Goal: Task Accomplishment & Management: Manage account settings

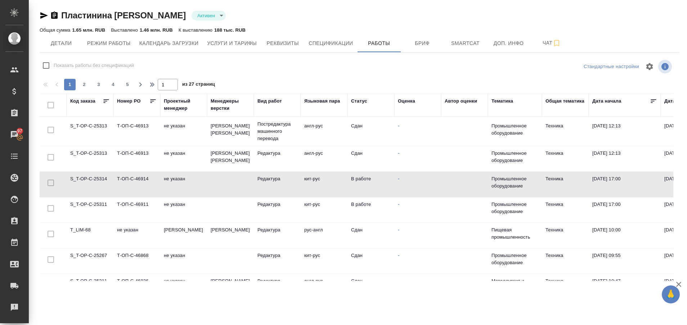
click at [100, 204] on td "S_T-OP-C-25311" at bounding box center [90, 209] width 47 height 25
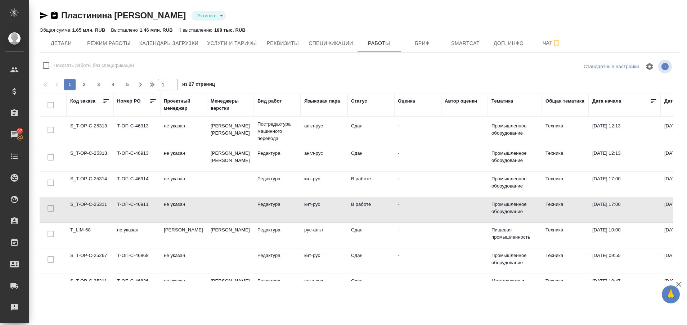
click at [100, 204] on td "S_T-OP-C-25311" at bounding box center [90, 209] width 47 height 25
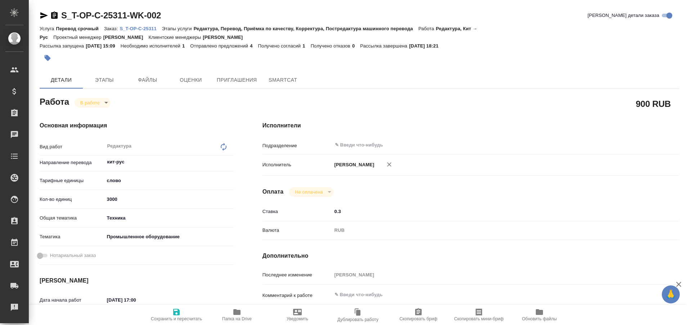
type textarea "x"
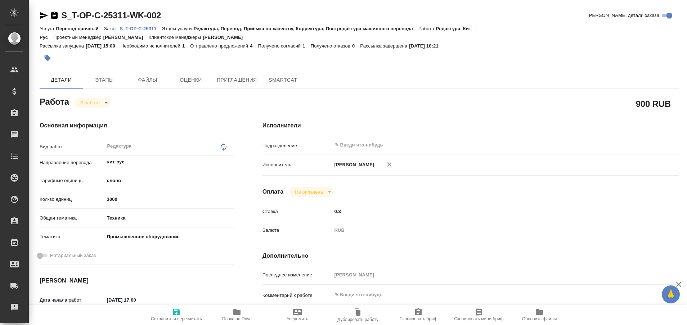
type textarea "x"
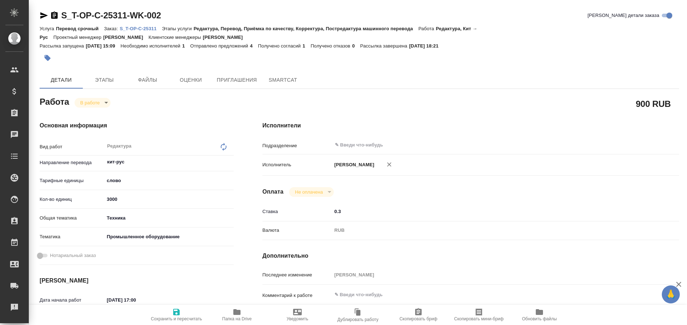
click at [147, 28] on p "S_T-OP-C-25311" at bounding box center [140, 28] width 42 height 5
type textarea "x"
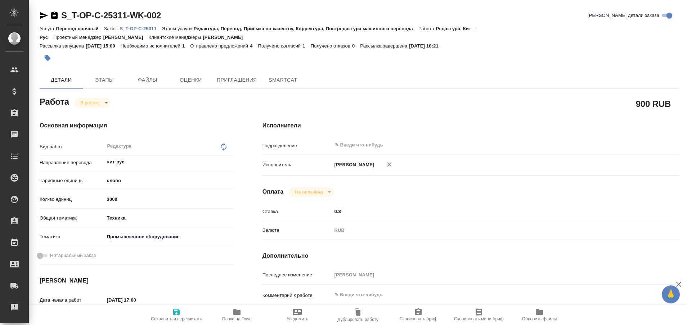
type textarea "x"
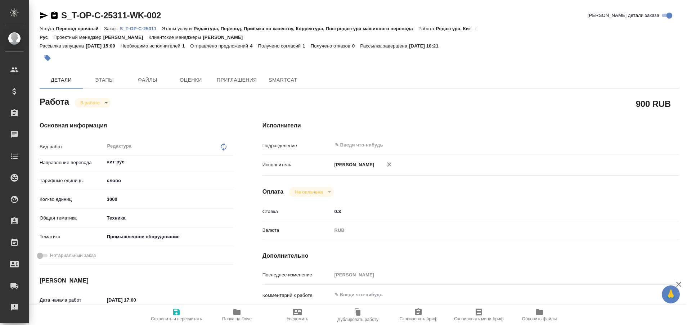
type textarea "x"
click at [41, 15] on icon "button" at bounding box center [44, 15] width 9 height 9
click at [108, 102] on body "🙏 .cls-1 fill:#fff; AWATERA Plastinina Anastasia Клиенты Спецификации Заказы 97…" at bounding box center [343, 162] width 687 height 325
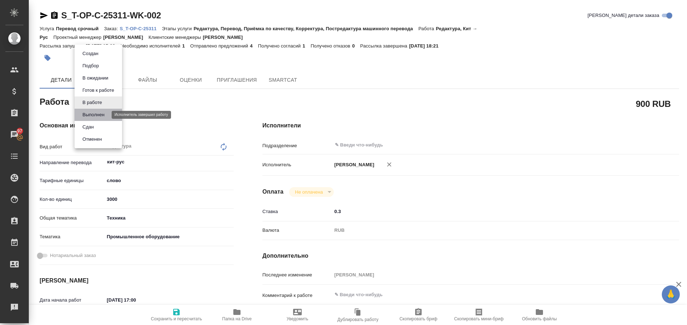
click at [103, 115] on button "Выполнен" at bounding box center [93, 115] width 26 height 8
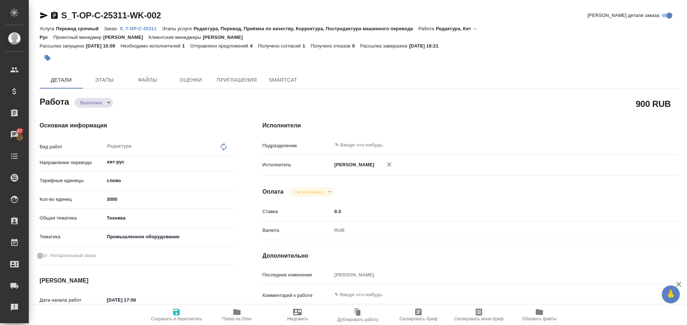
type textarea "x"
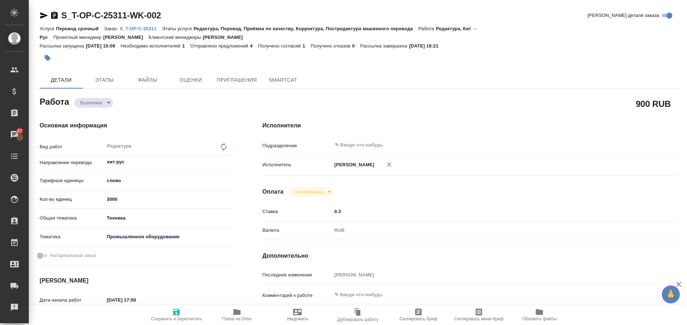
type textarea "x"
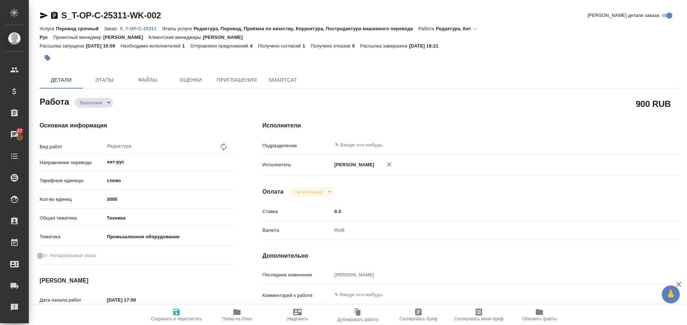
type textarea "x"
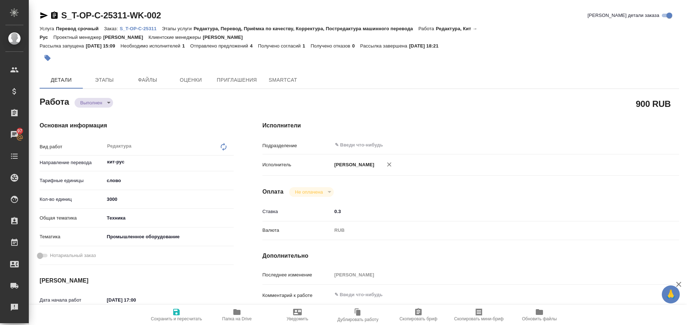
click at [150, 26] on p "S_T-OP-C-25311" at bounding box center [140, 28] width 42 height 5
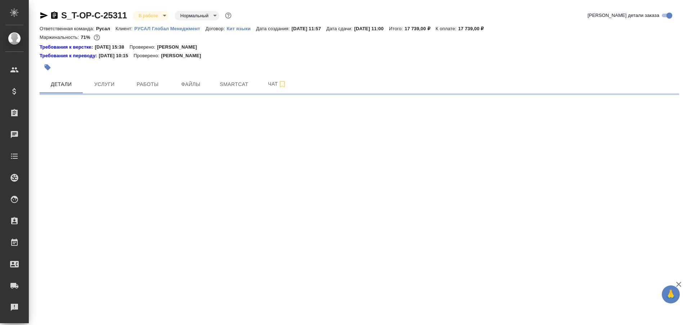
select select "RU"
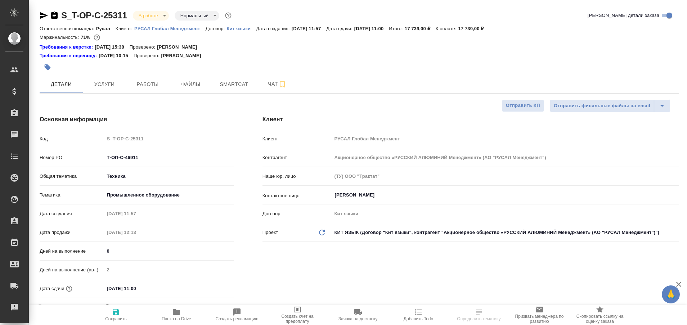
type textarea "x"
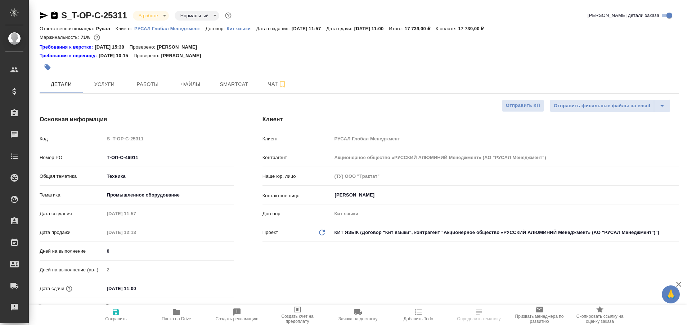
type textarea "x"
click at [183, 315] on span "Папка на Drive" at bounding box center [176, 315] width 52 height 14
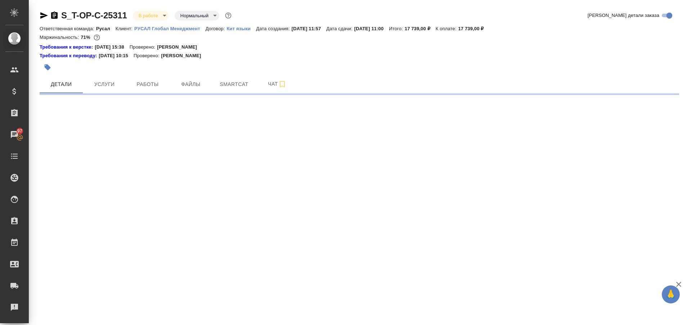
select select "RU"
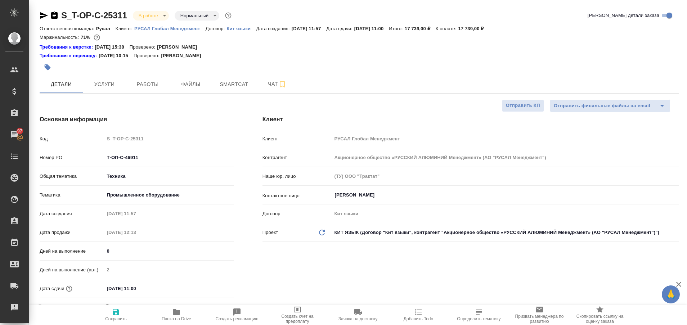
type textarea "x"
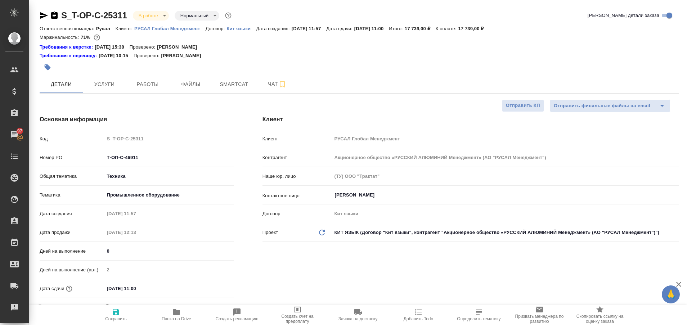
type textarea "x"
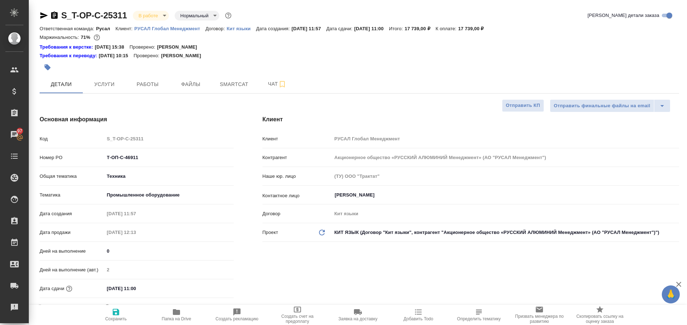
type textarea "x"
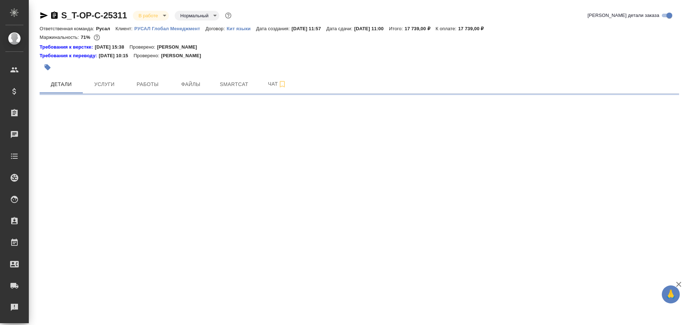
select select "RU"
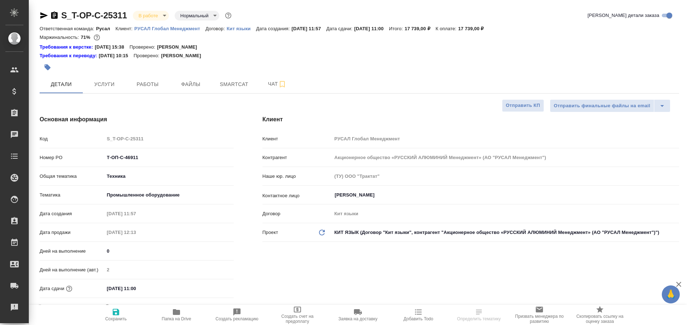
type textarea "x"
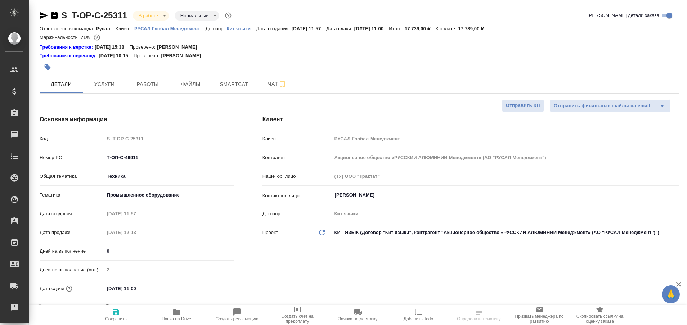
type textarea "x"
click at [137, 77] on button "Работы" at bounding box center [147, 84] width 43 height 18
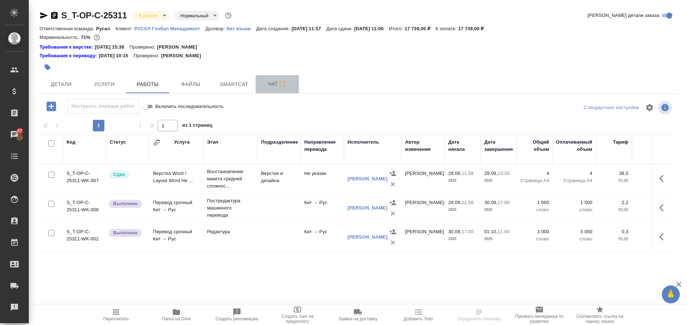
click at [271, 89] on button "Чат" at bounding box center [276, 84] width 43 height 18
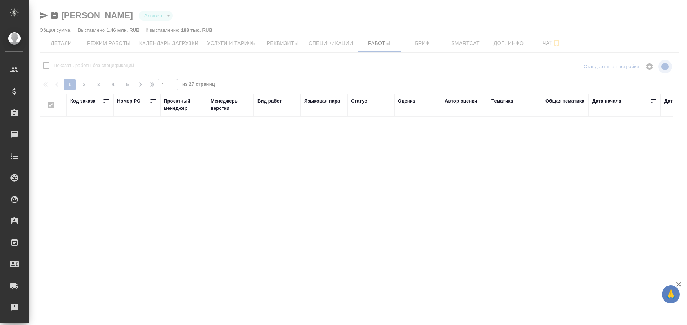
checkbox input "false"
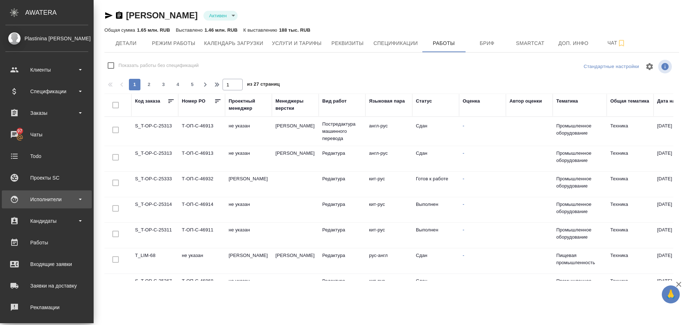
click at [42, 199] on div "Исполнители" at bounding box center [46, 199] width 83 height 11
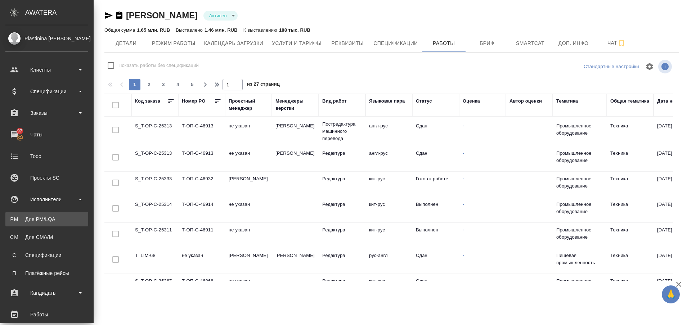
click at [47, 219] on div "Для PM/LQA" at bounding box center [47, 219] width 76 height 7
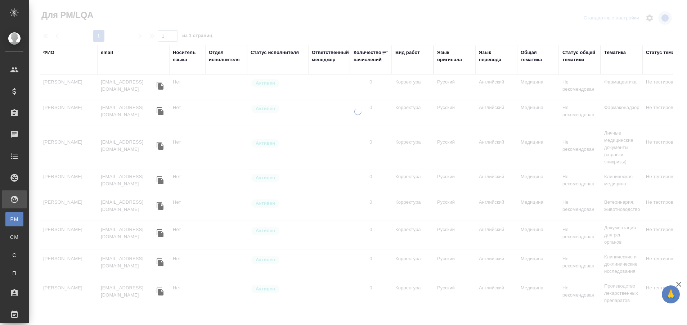
click at [47, 53] on div "ФИО" at bounding box center [48, 52] width 11 height 7
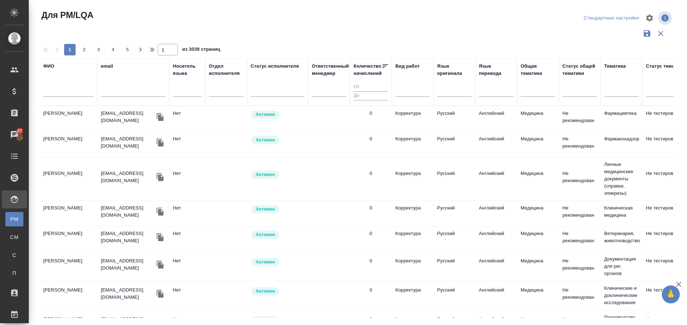
click at [58, 87] on div at bounding box center [68, 93] width 50 height 18
click at [60, 92] on input "text" at bounding box center [68, 92] width 50 height 9
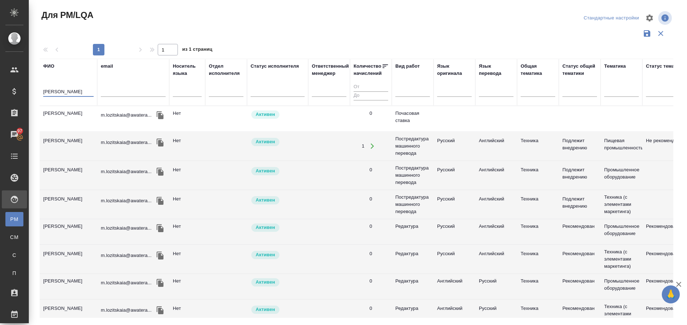
type input "лозицкая"
click at [64, 113] on td "[PERSON_NAME]" at bounding box center [69, 118] width 58 height 25
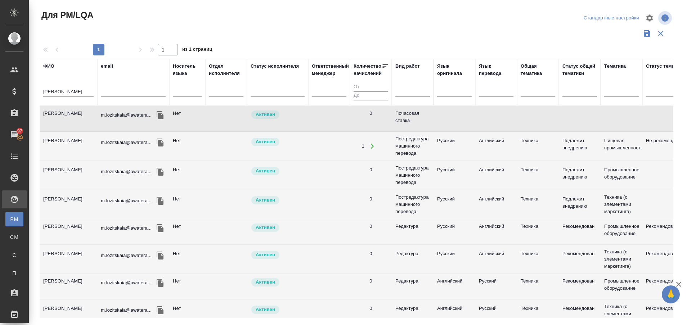
click at [64, 113] on td "[PERSON_NAME]" at bounding box center [69, 118] width 58 height 25
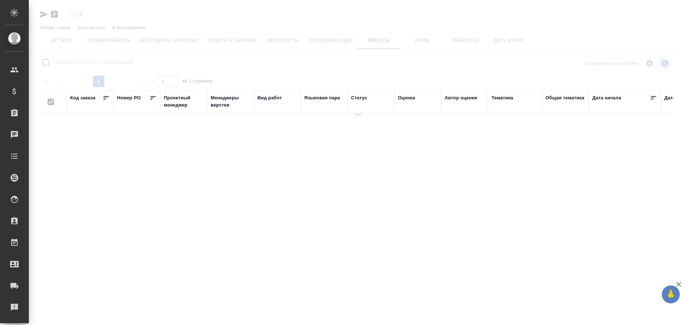
type input "active"
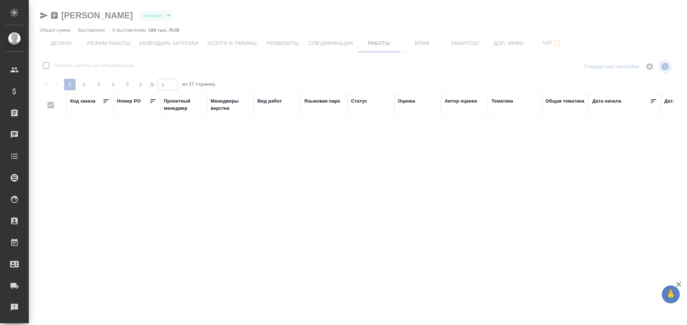
checkbox input "false"
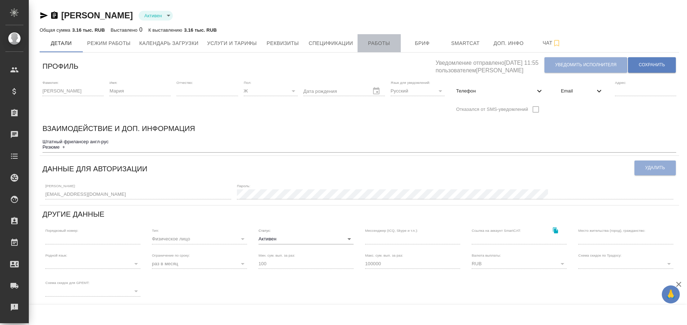
click at [386, 41] on span "Работы" at bounding box center [379, 43] width 35 height 9
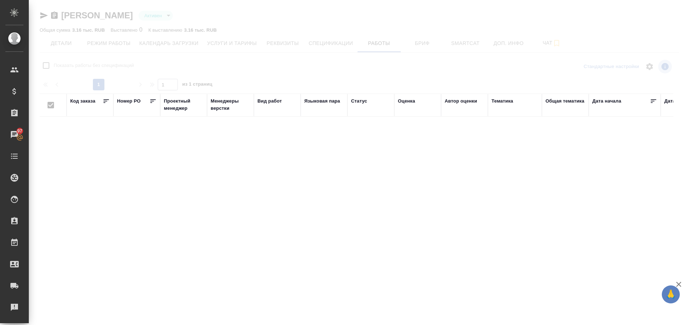
checkbox input "false"
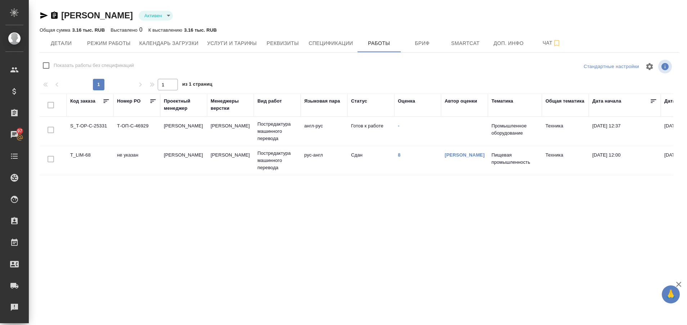
click at [102, 124] on td "S_T-OP-C-25331" at bounding box center [90, 131] width 47 height 25
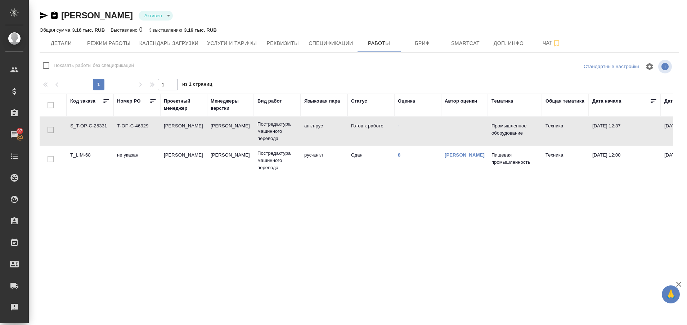
click at [102, 124] on td "S_T-OP-C-25331" at bounding box center [90, 131] width 47 height 25
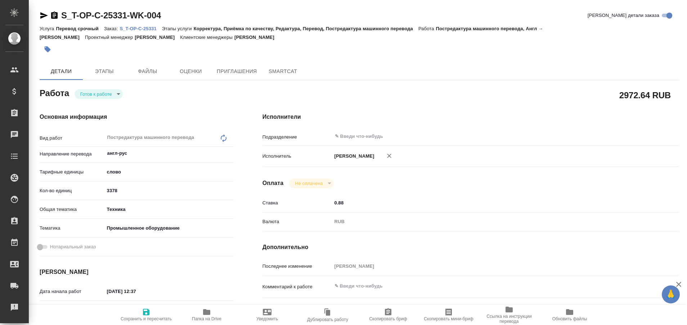
type textarea "x"
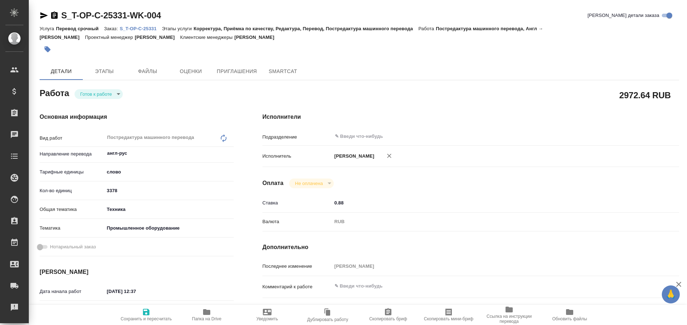
type textarea "x"
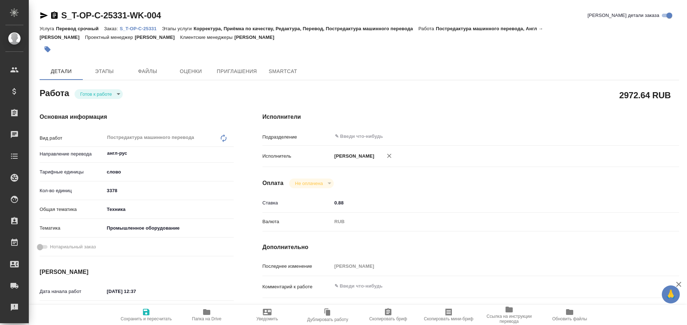
type textarea "x"
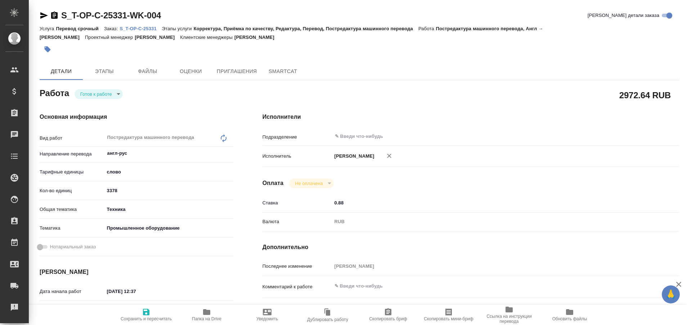
type textarea "x"
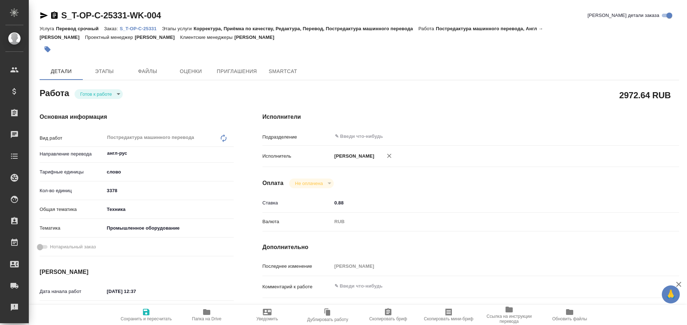
type textarea "x"
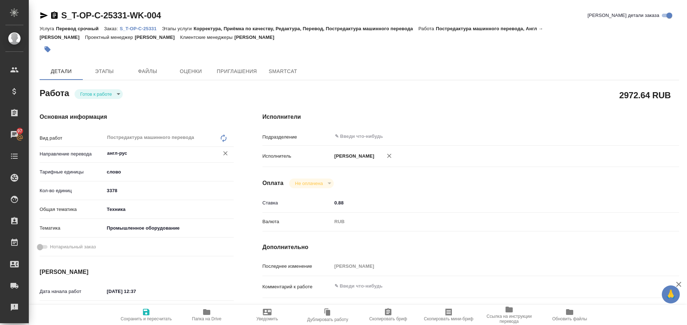
type textarea "x"
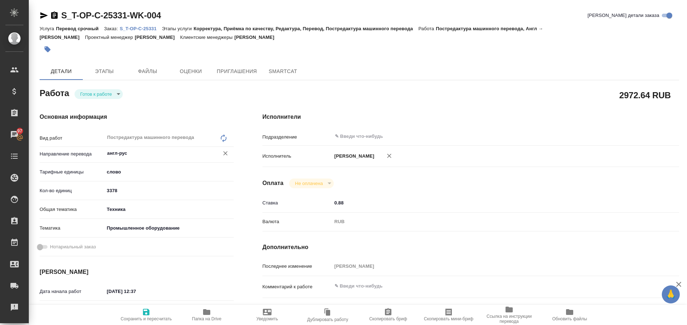
type textarea "x"
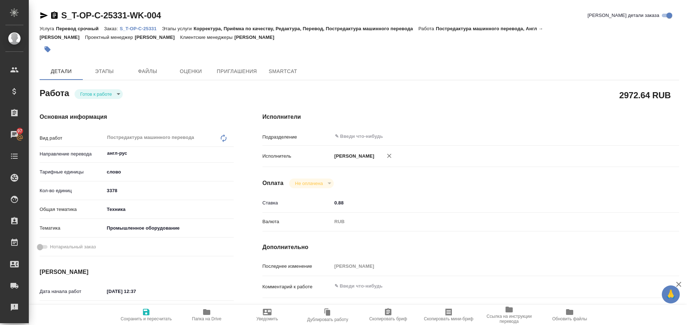
click at [151, 29] on p "S_T-OP-C-25331" at bounding box center [140, 28] width 42 height 5
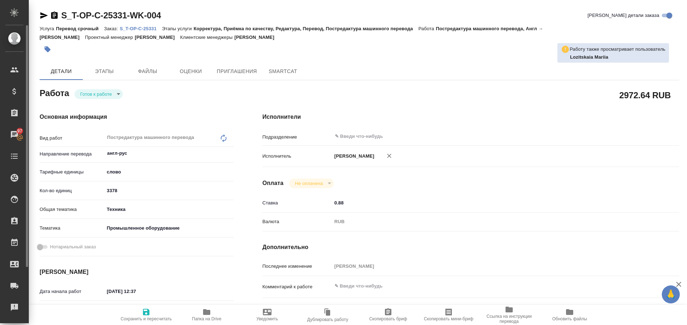
type textarea "x"
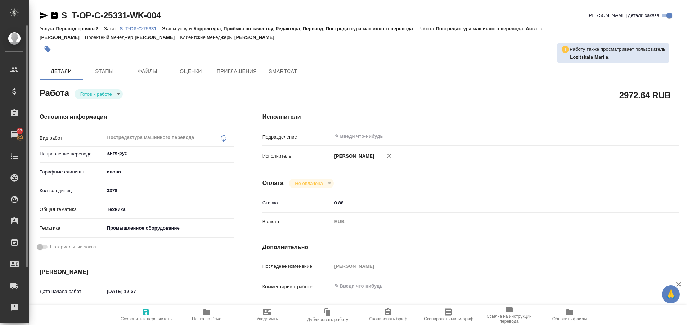
type textarea "x"
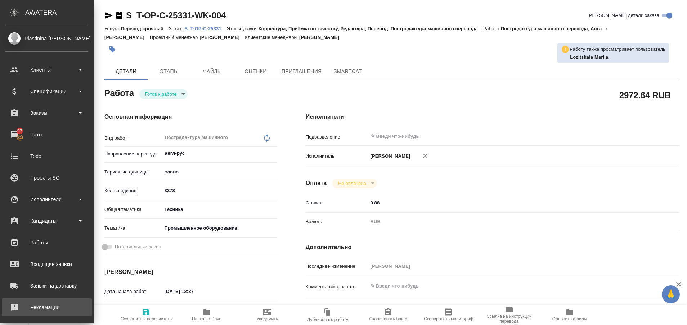
type textarea "x"
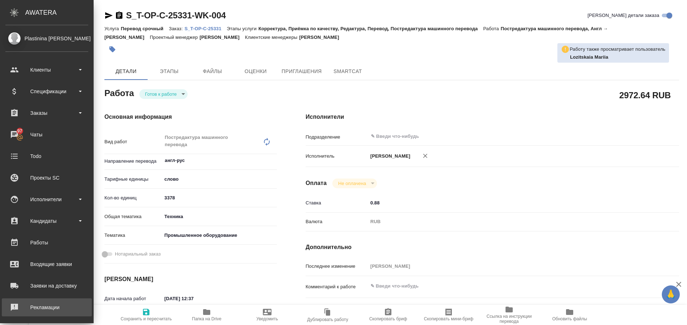
type textarea "x"
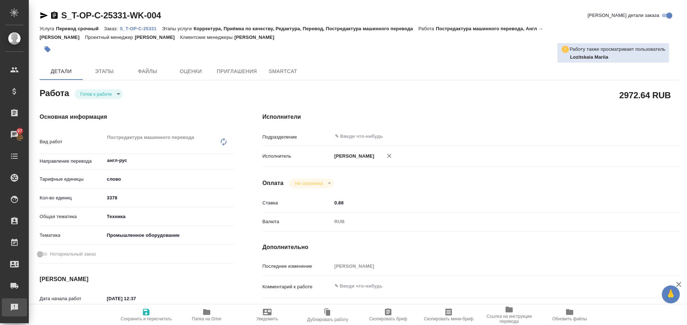
click at [27, 314] on link "Рекламации" at bounding box center [14, 307] width 25 height 18
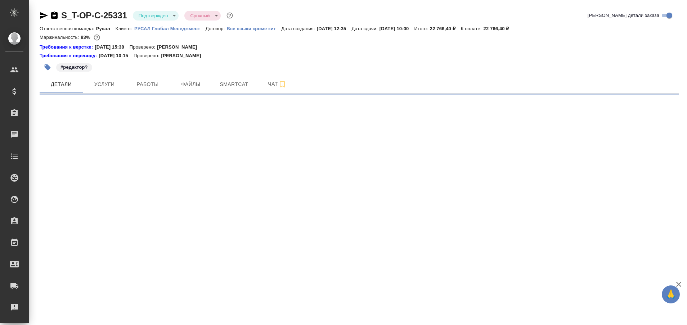
select select "RU"
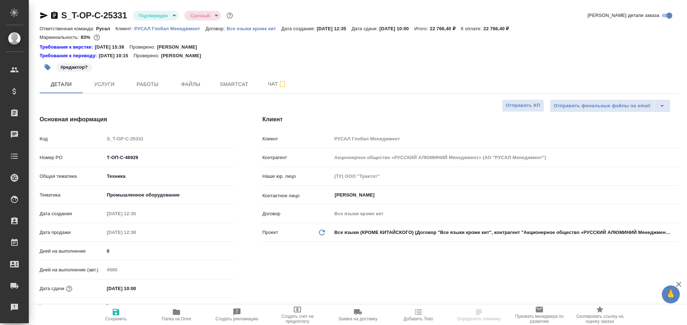
type textarea "x"
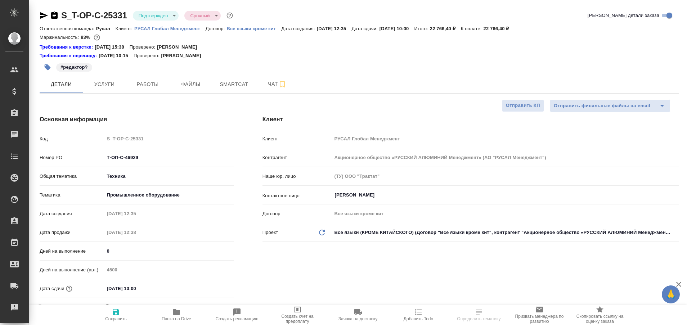
type textarea "x"
select select "RU"
type textarea "x"
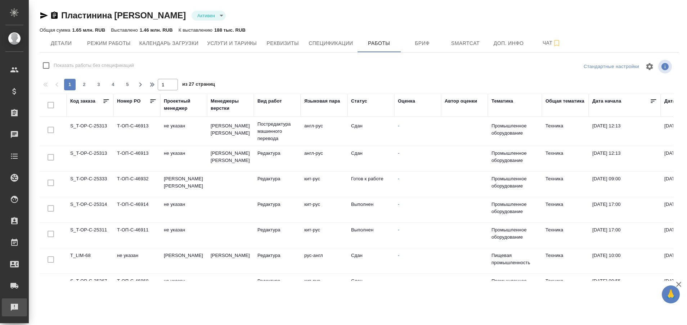
click at [21, 313] on link "Рекламации" at bounding box center [14, 307] width 25 height 18
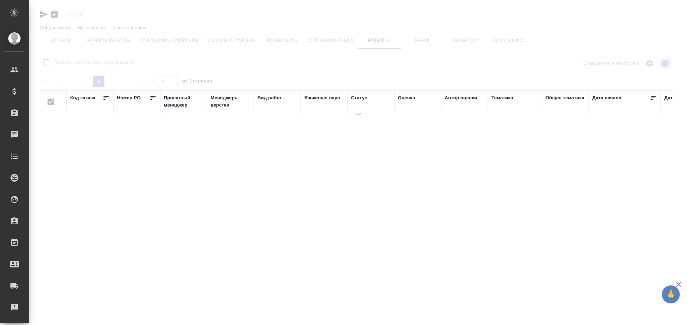
type input "active"
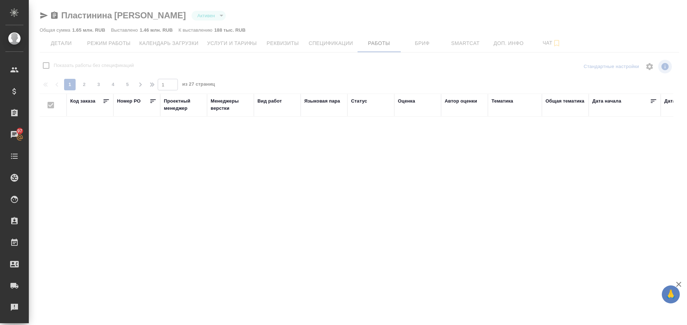
checkbox input "false"
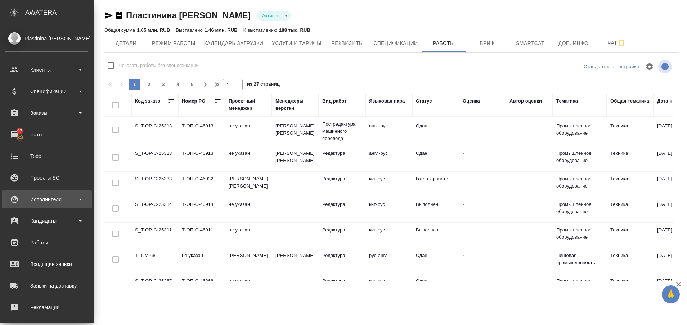
click at [50, 201] on div "Исполнители" at bounding box center [46, 199] width 83 height 11
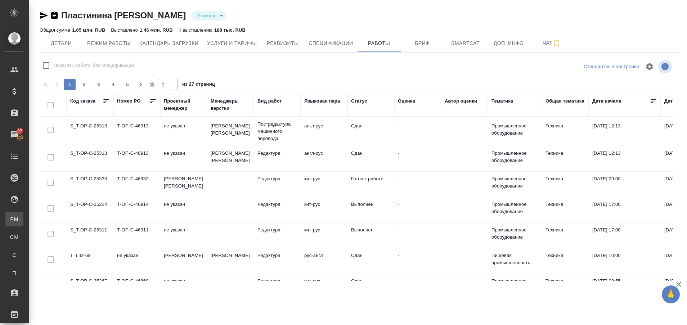
click at [50, 218] on div ".cls-1 fill:#fff; AWATERA Plastinina Anastasia Клиенты Спецификации Заказы 97 Ч…" at bounding box center [343, 162] width 687 height 325
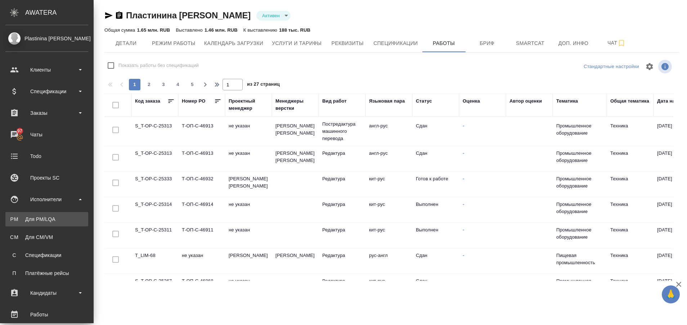
click at [52, 221] on div "Для PM/LQA" at bounding box center [47, 219] width 76 height 7
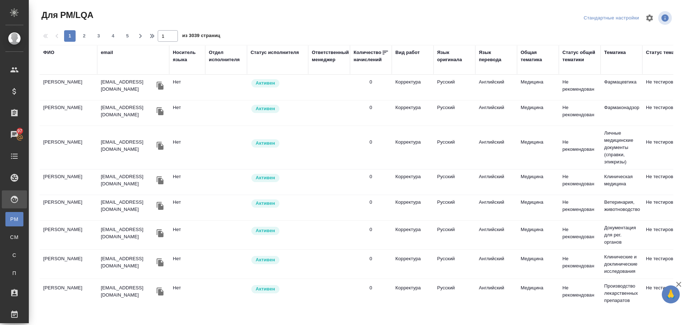
click at [51, 51] on div "ФИО" at bounding box center [48, 52] width 11 height 7
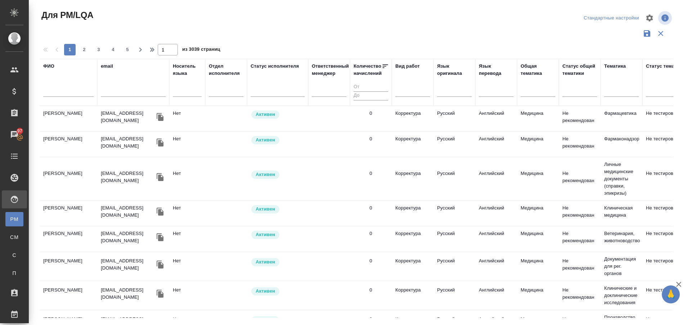
click at [54, 90] on input "text" at bounding box center [68, 92] width 50 height 9
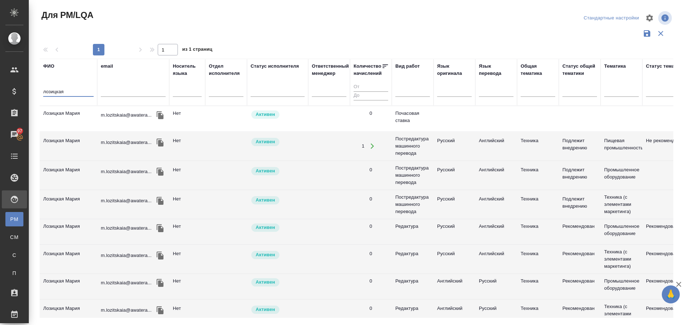
type input "лозицкая"
click at [67, 112] on td "Лозицкая Мария" at bounding box center [69, 118] width 58 height 25
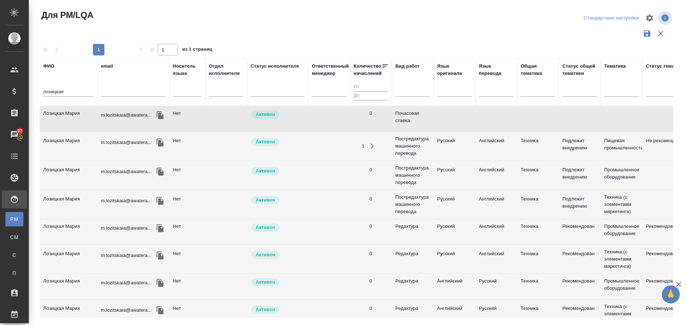
click at [67, 112] on td "Лозицкая Мария" at bounding box center [69, 118] width 58 height 25
click at [59, 112] on td "Лозицкая Мария" at bounding box center [69, 118] width 58 height 25
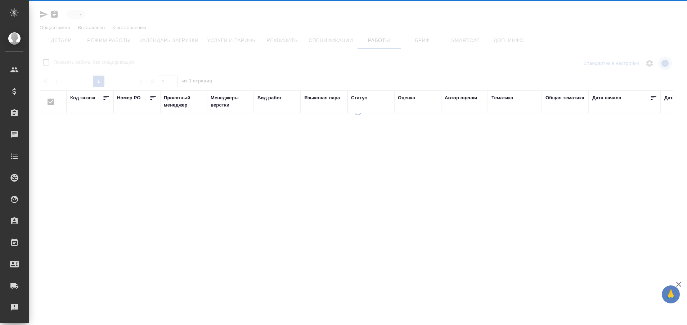
type input "active"
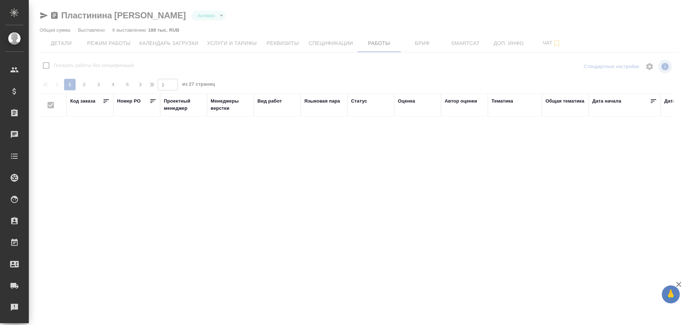
checkbox input "false"
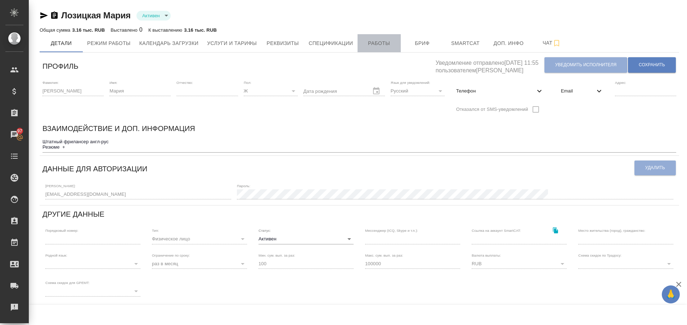
click at [370, 45] on span "Работы" at bounding box center [379, 43] width 35 height 9
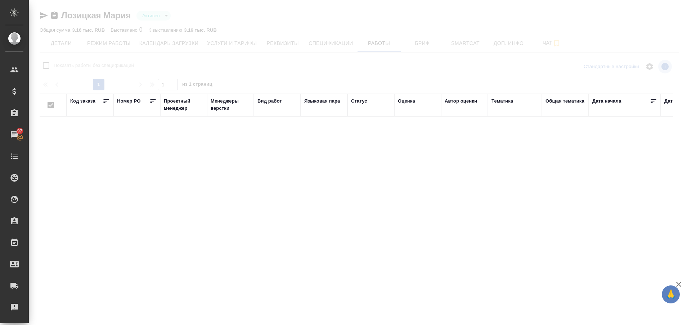
checkbox input "false"
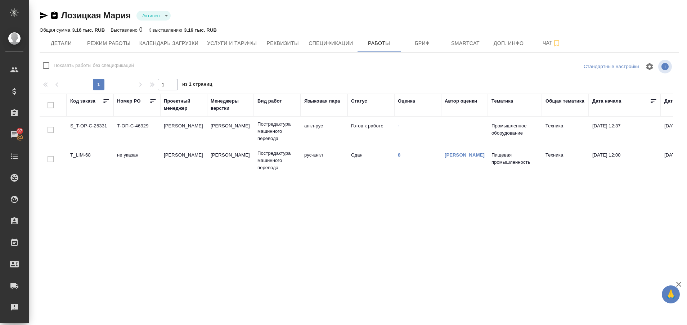
click at [88, 125] on td "S_T-OP-C-25331" at bounding box center [90, 131] width 47 height 25
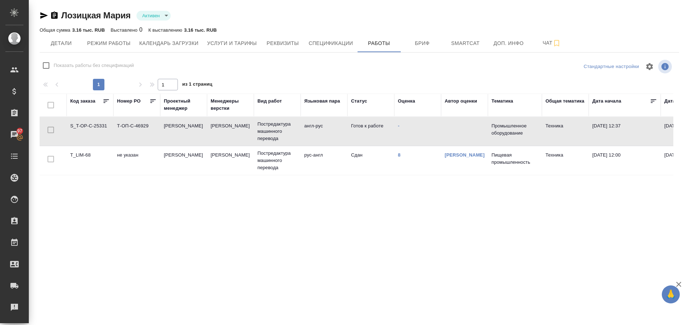
click at [88, 125] on td "S_T-OP-C-25331" at bounding box center [90, 131] width 47 height 25
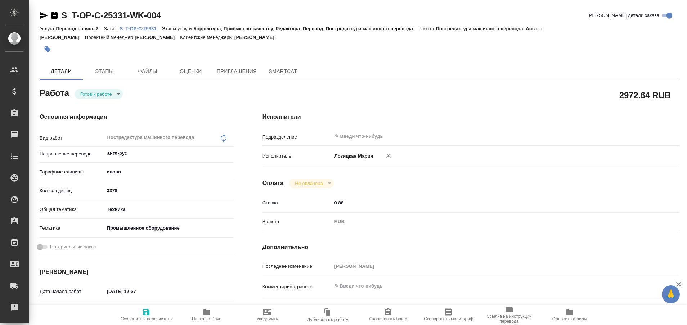
type textarea "x"
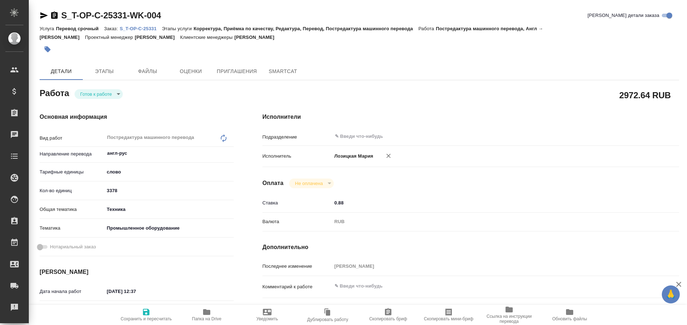
type textarea "x"
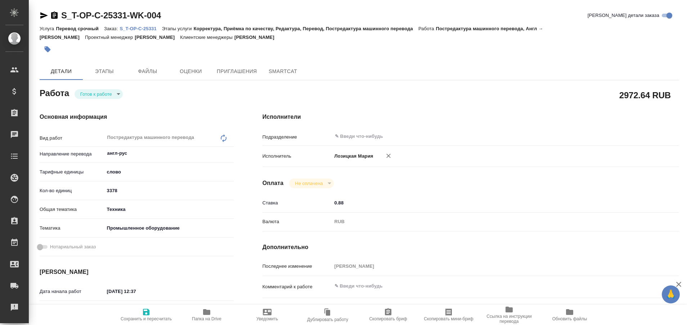
type textarea "x"
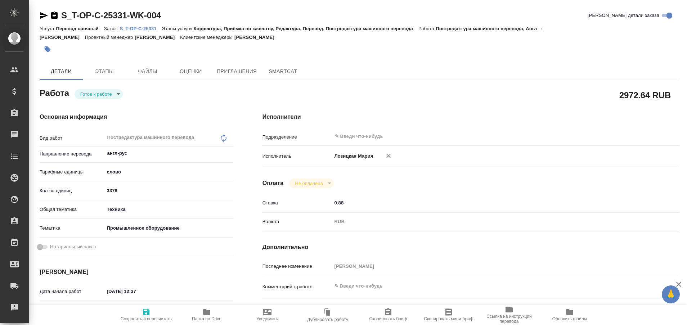
type textarea "x"
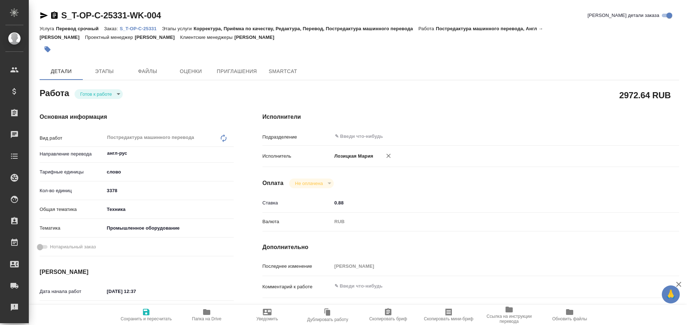
type textarea "x"
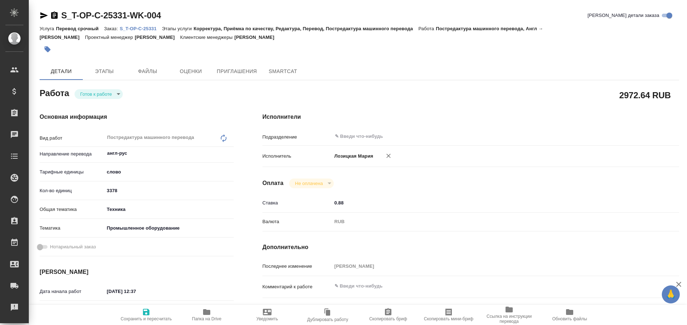
click at [150, 27] on p "S_T-OP-C-25331" at bounding box center [140, 28] width 42 height 5
type textarea "x"
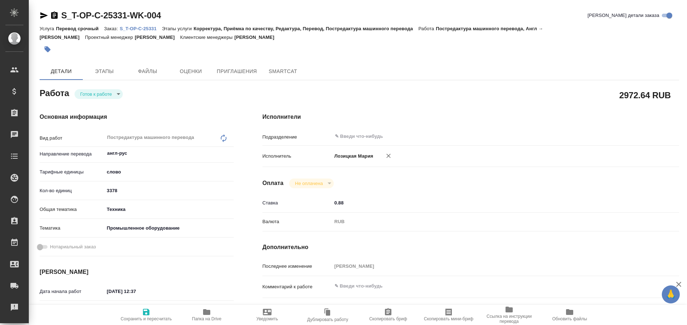
type textarea "x"
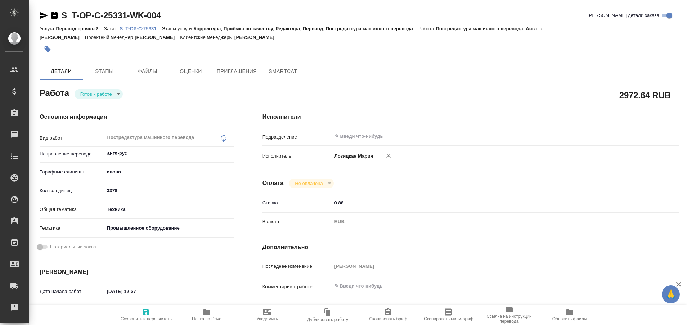
type textarea "x"
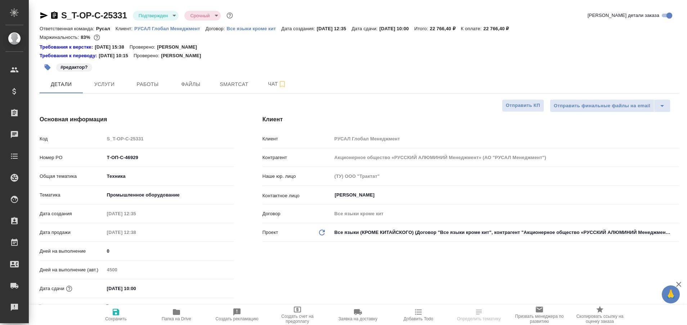
select select "RU"
type textarea "x"
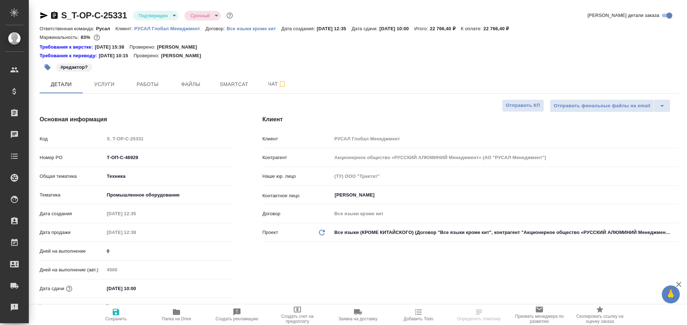
type textarea "x"
click at [153, 86] on span "Работы" at bounding box center [147, 84] width 35 height 9
